Goal: Feedback & Contribution: Leave review/rating

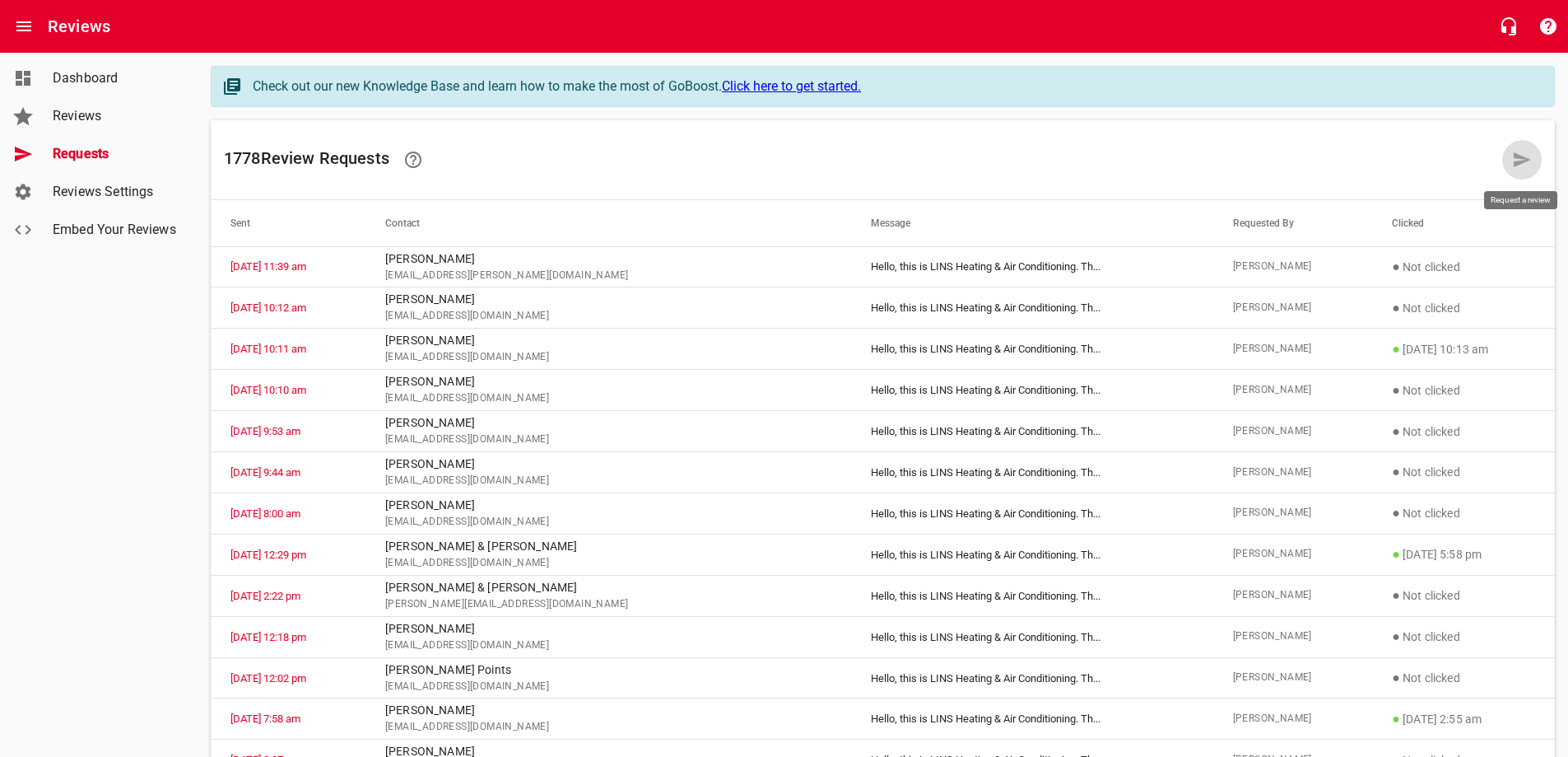
click at [1512, 165] on icon at bounding box center [1522, 160] width 20 height 20
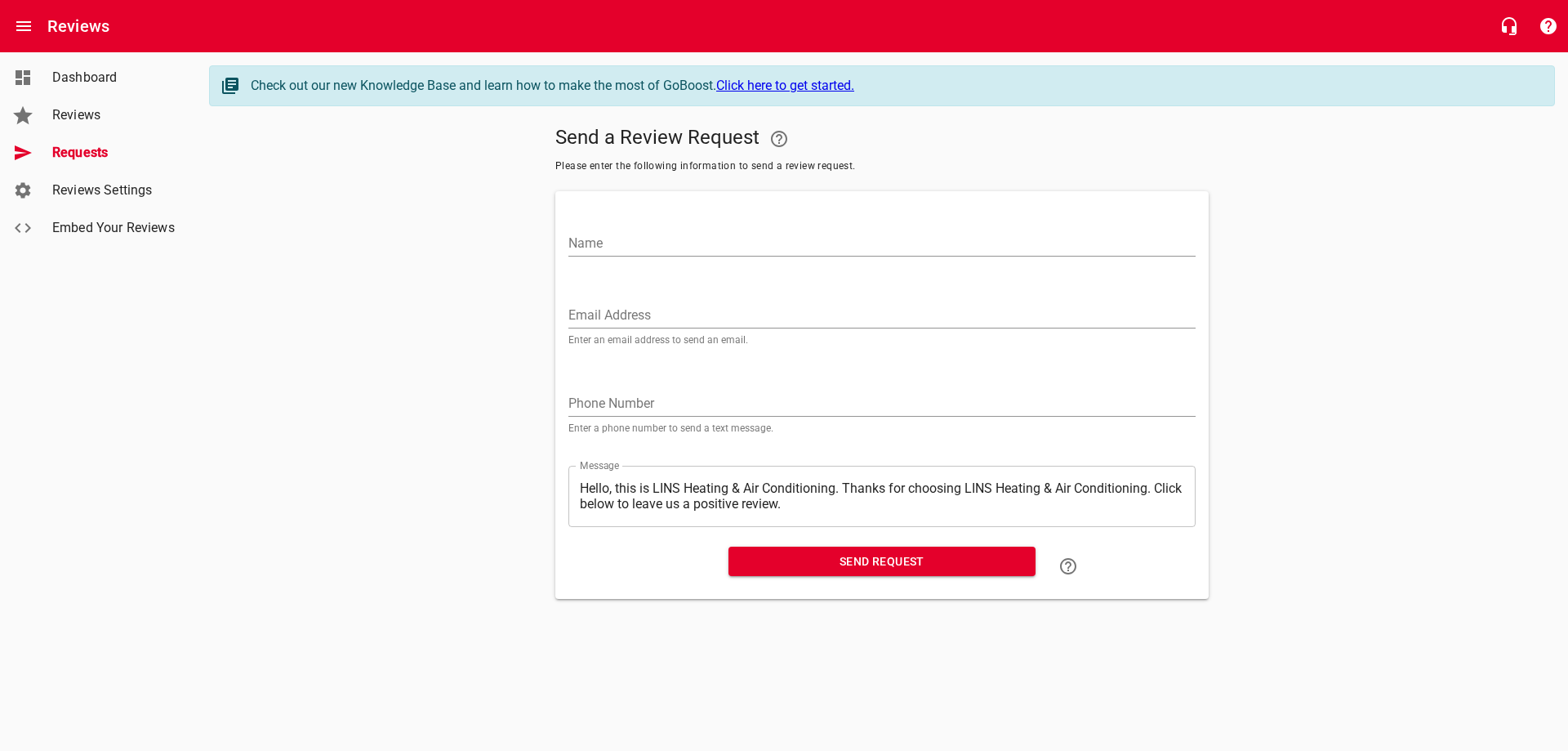
click at [659, 309] on input "Email Address" at bounding box center [882, 315] width 627 height 26
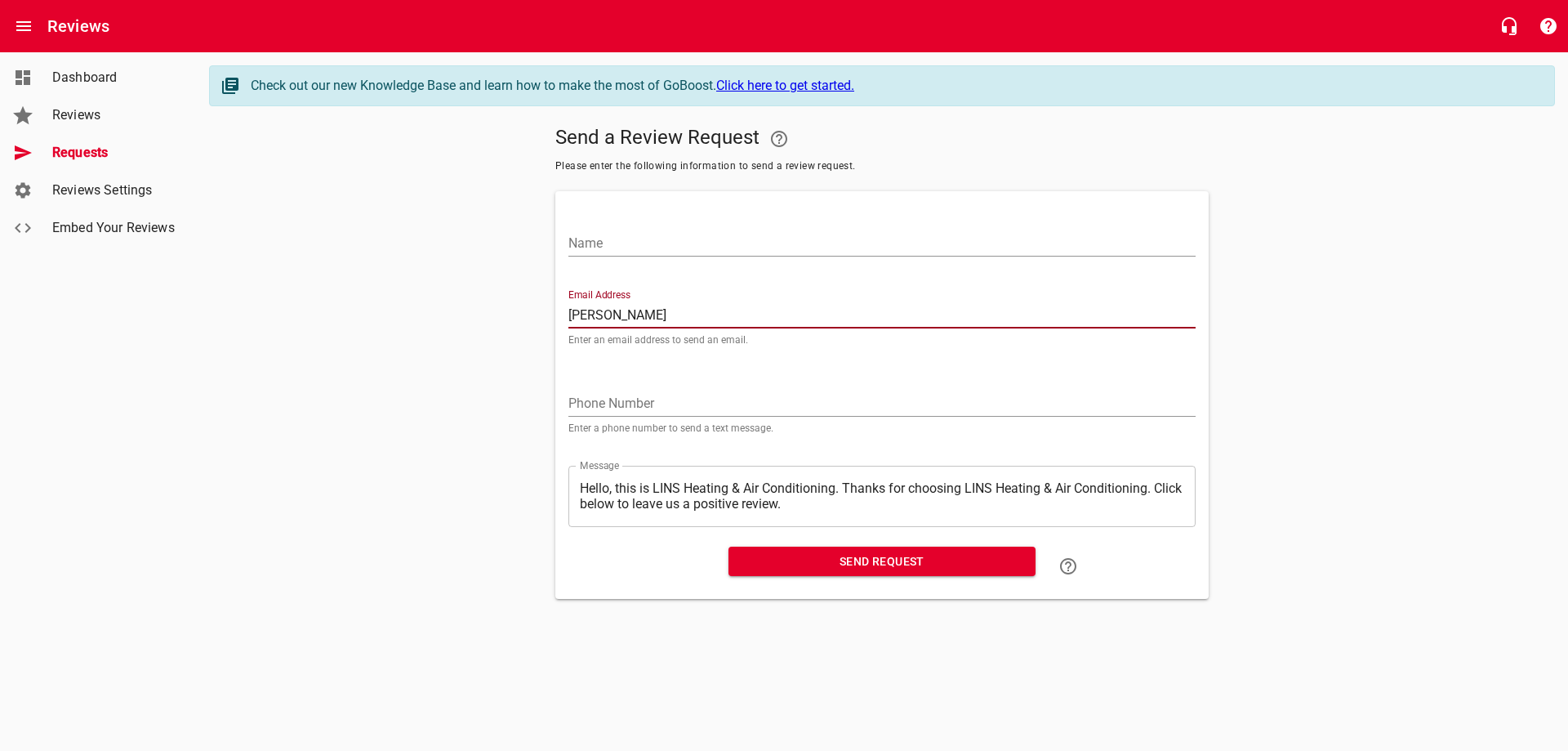
type input "[EMAIL_ADDRESS][DOMAIN_NAME]"
click at [680, 244] on input "Name" at bounding box center [882, 243] width 627 height 26
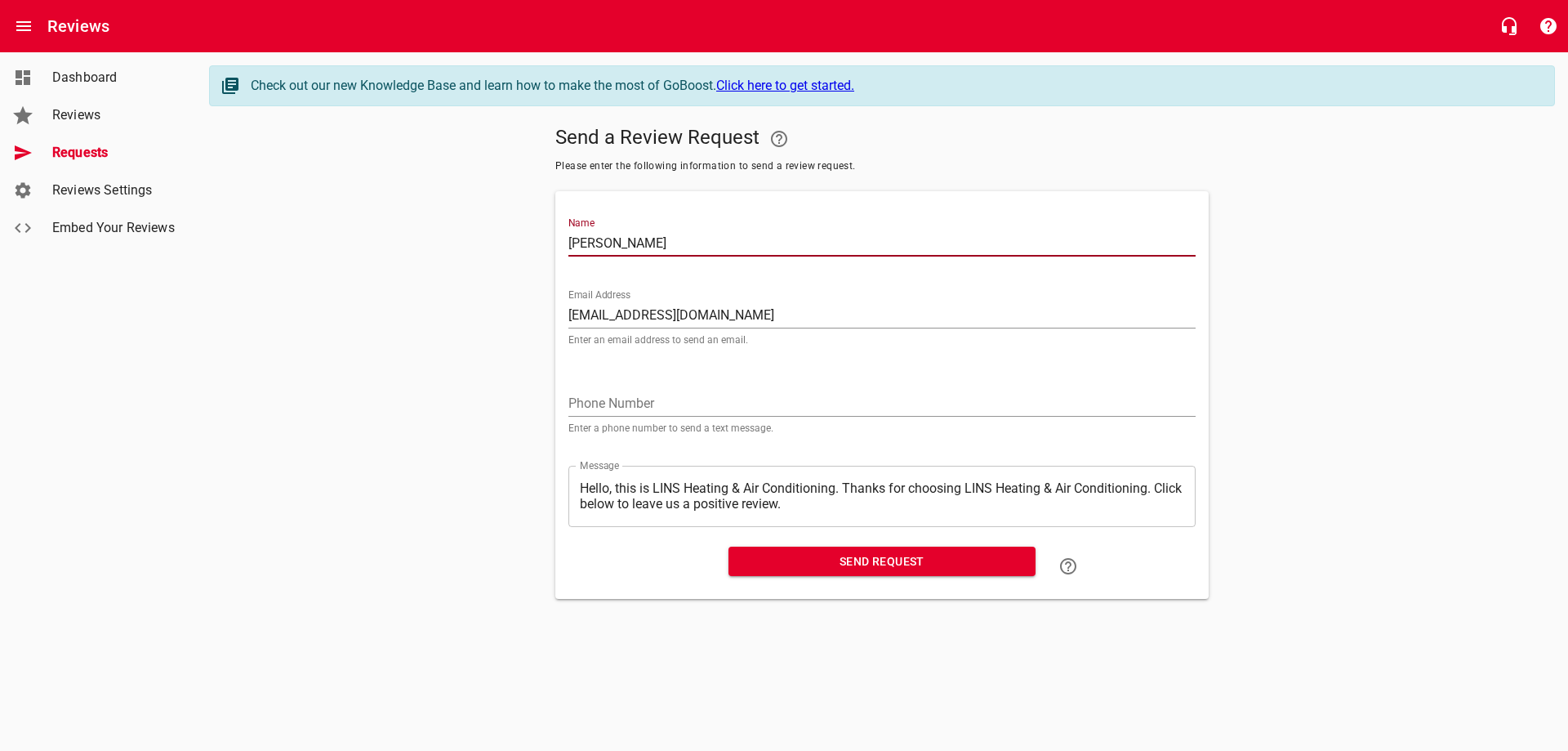
type input "[PERSON_NAME]"
click at [869, 558] on span "Send Request" at bounding box center [882, 561] width 281 height 21
